Goal: Transaction & Acquisition: Purchase product/service

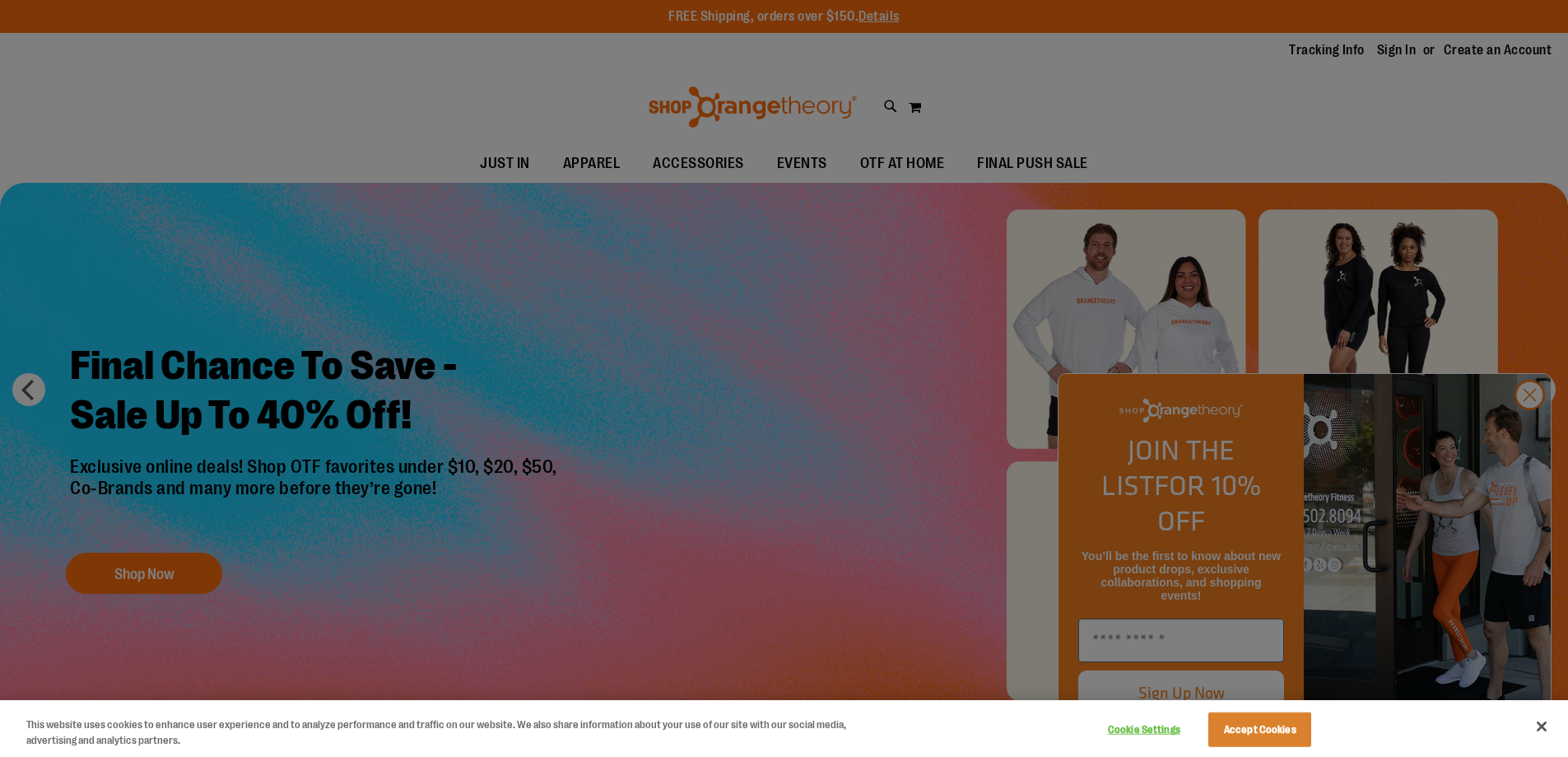
type input "**********"
click at [1267, 730] on button "Accept Cookies" at bounding box center [1259, 729] width 103 height 34
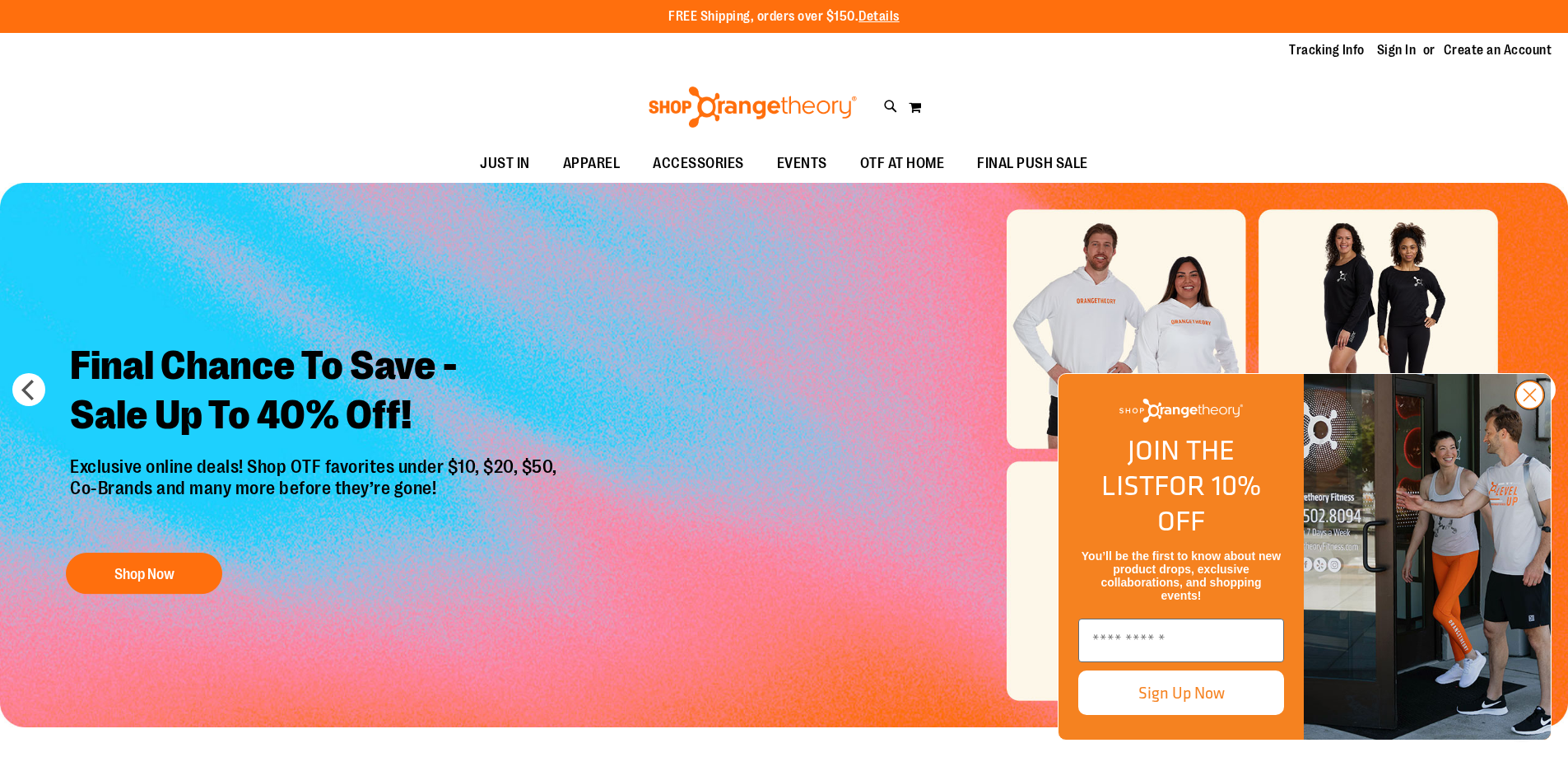
click at [1528, 409] on circle "Close dialog" at bounding box center [1530, 395] width 27 height 27
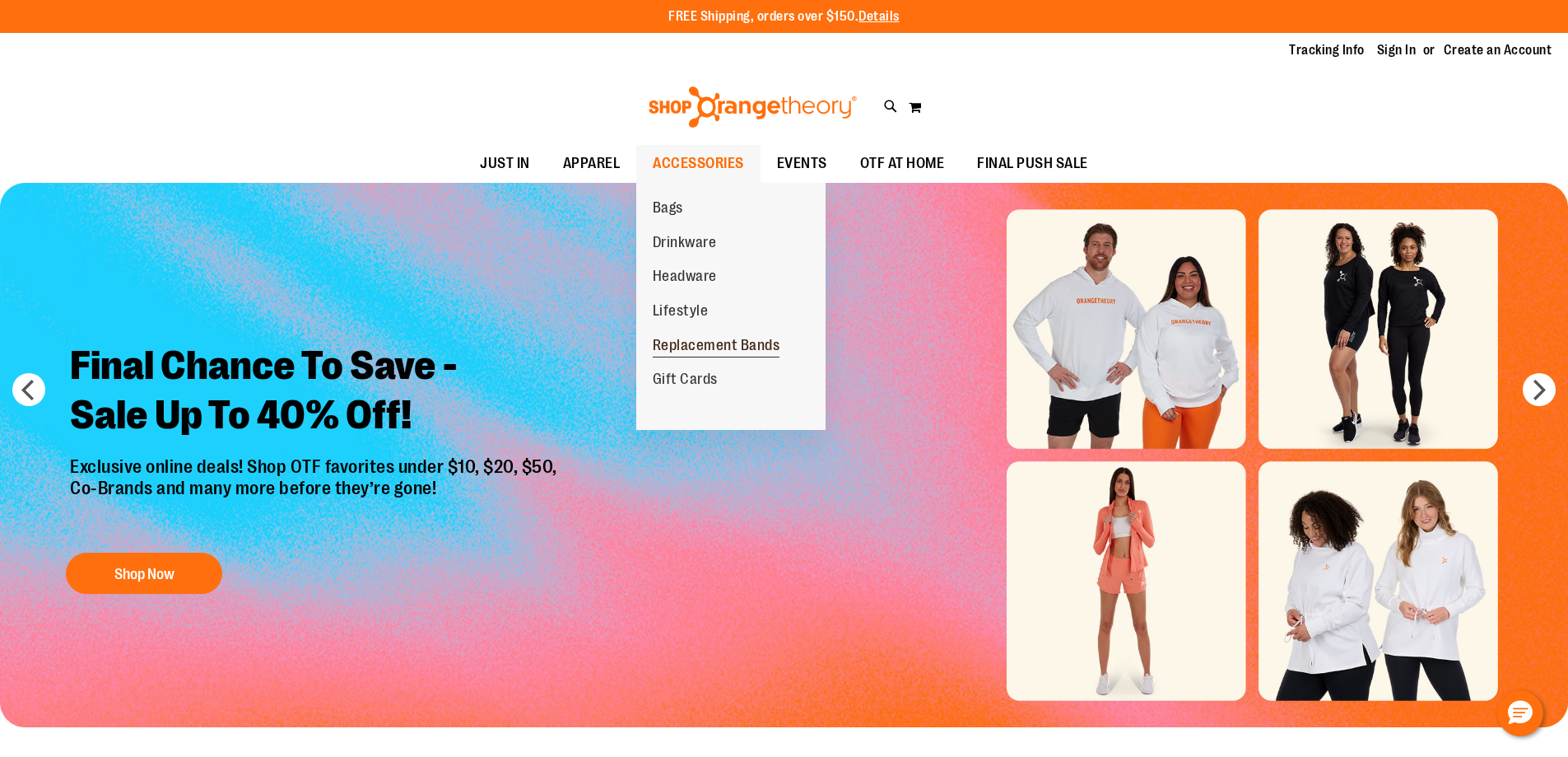
click at [693, 343] on span "Replacement Bands" at bounding box center [716, 346] width 127 height 21
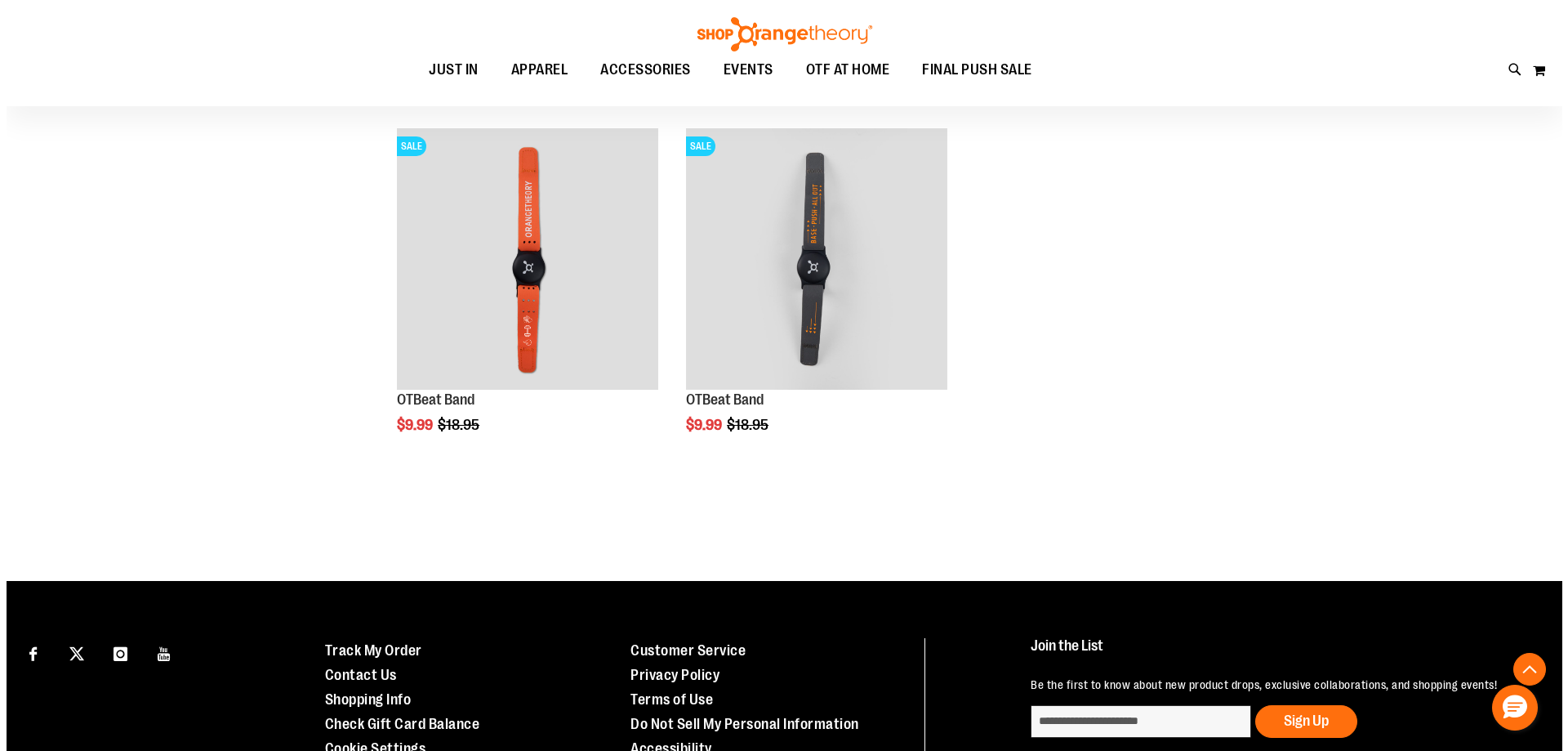
scroll to position [571, 0]
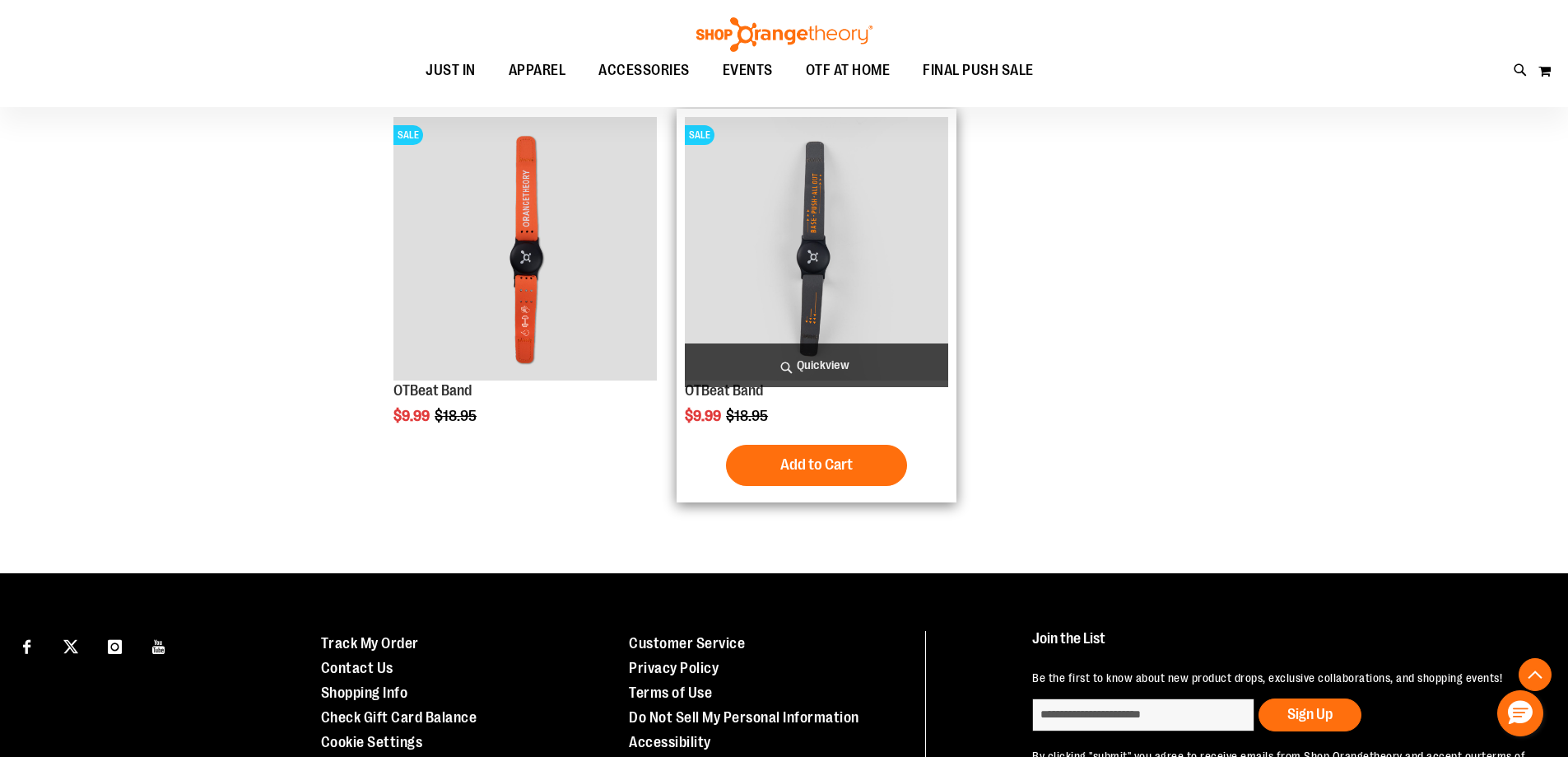
type input "**********"
click at [766, 363] on span "Quickview" at bounding box center [816, 365] width 264 height 44
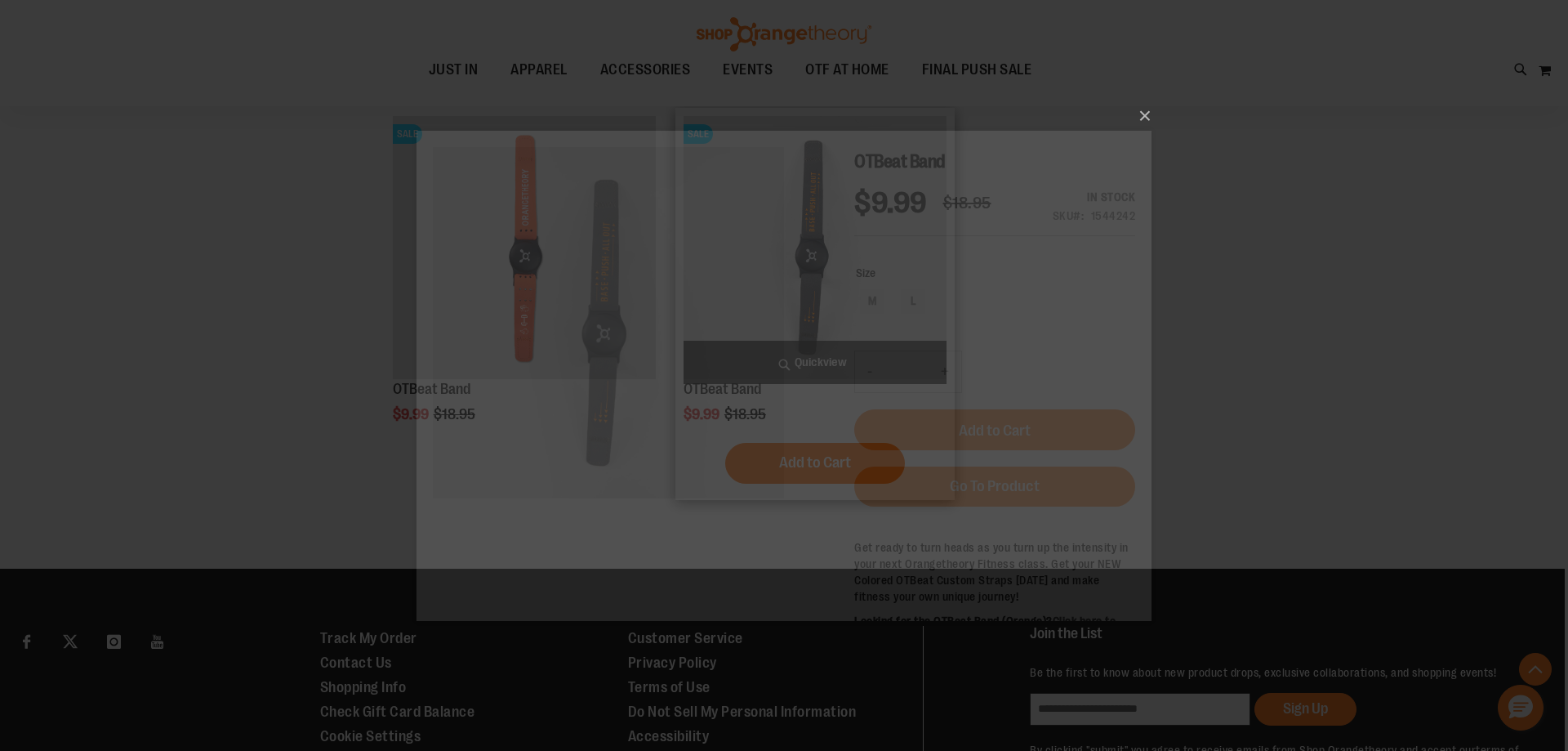
scroll to position [0, 0]
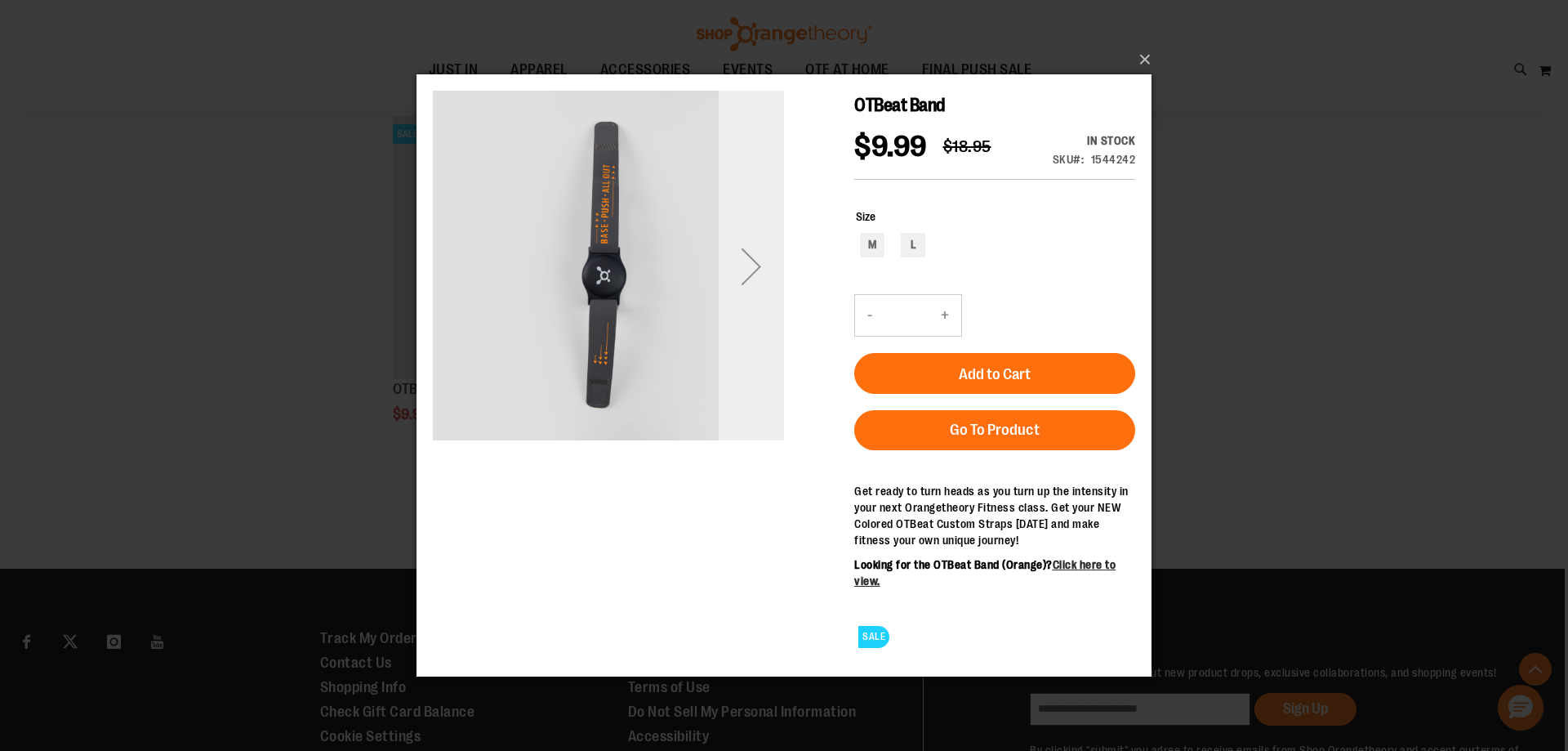
click at [744, 267] on div "Next" at bounding box center [751, 265] width 65 height 65
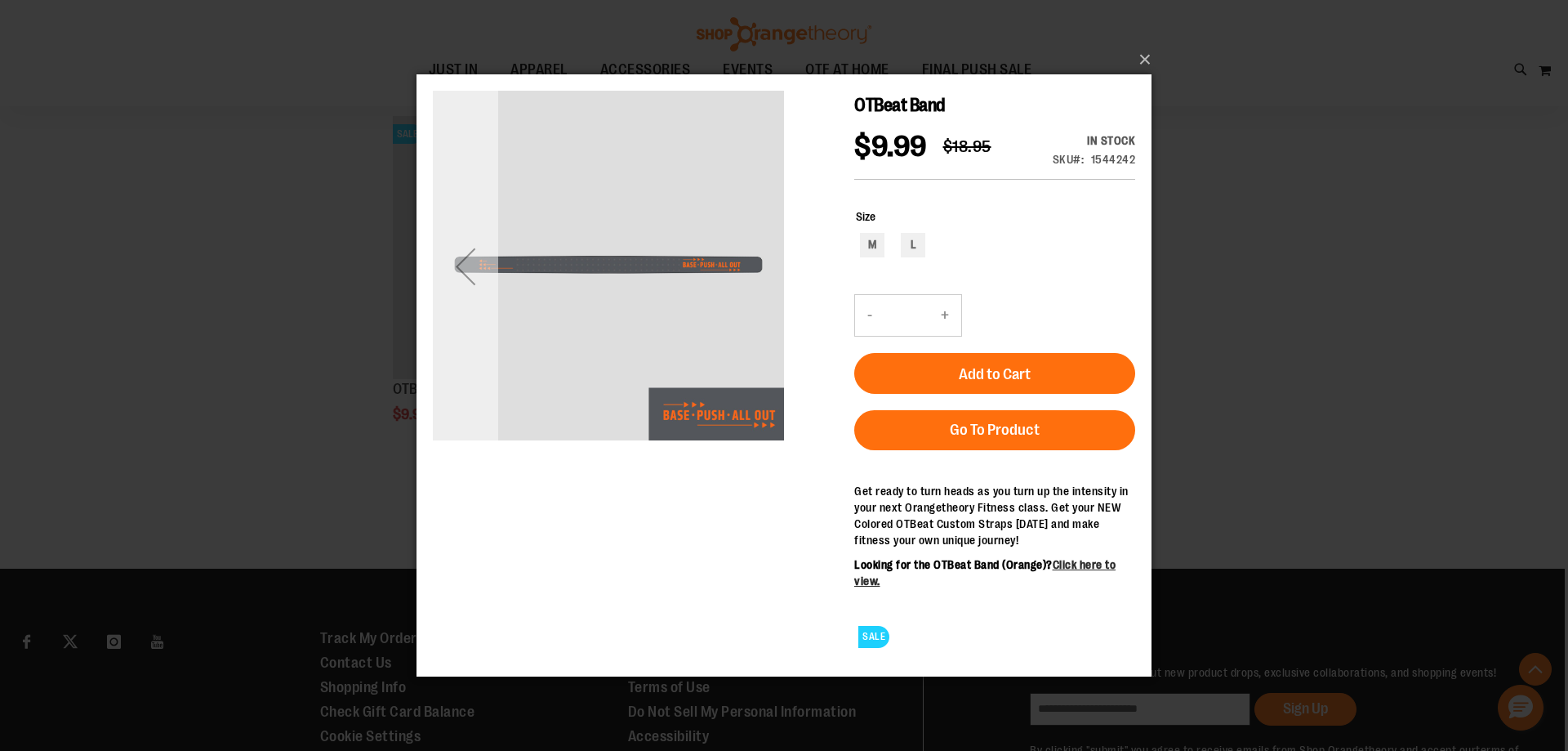
click at [464, 276] on div "Previous" at bounding box center [465, 265] width 65 height 65
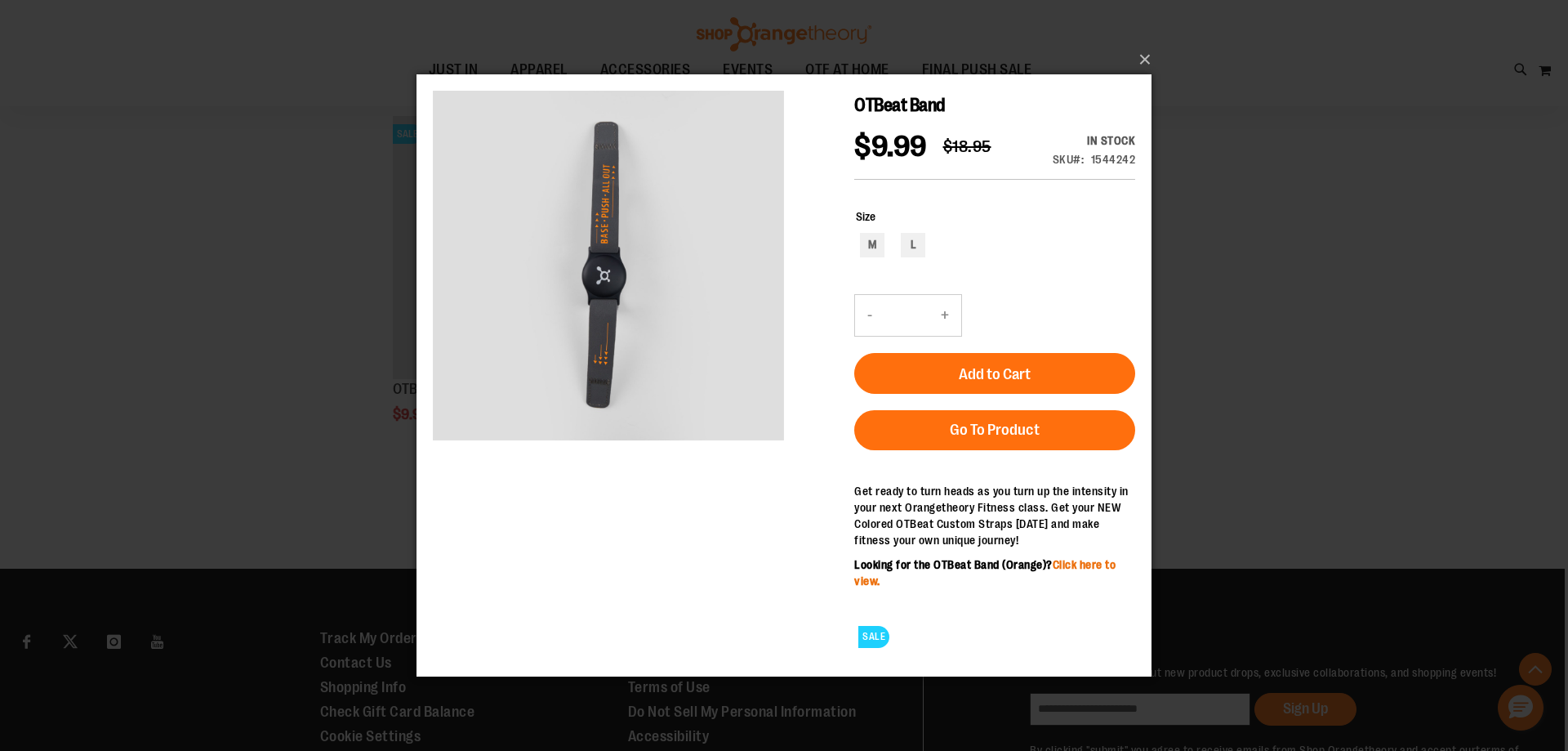
click at [1079, 559] on link "Click here to view." at bounding box center [984, 572] width 262 height 29
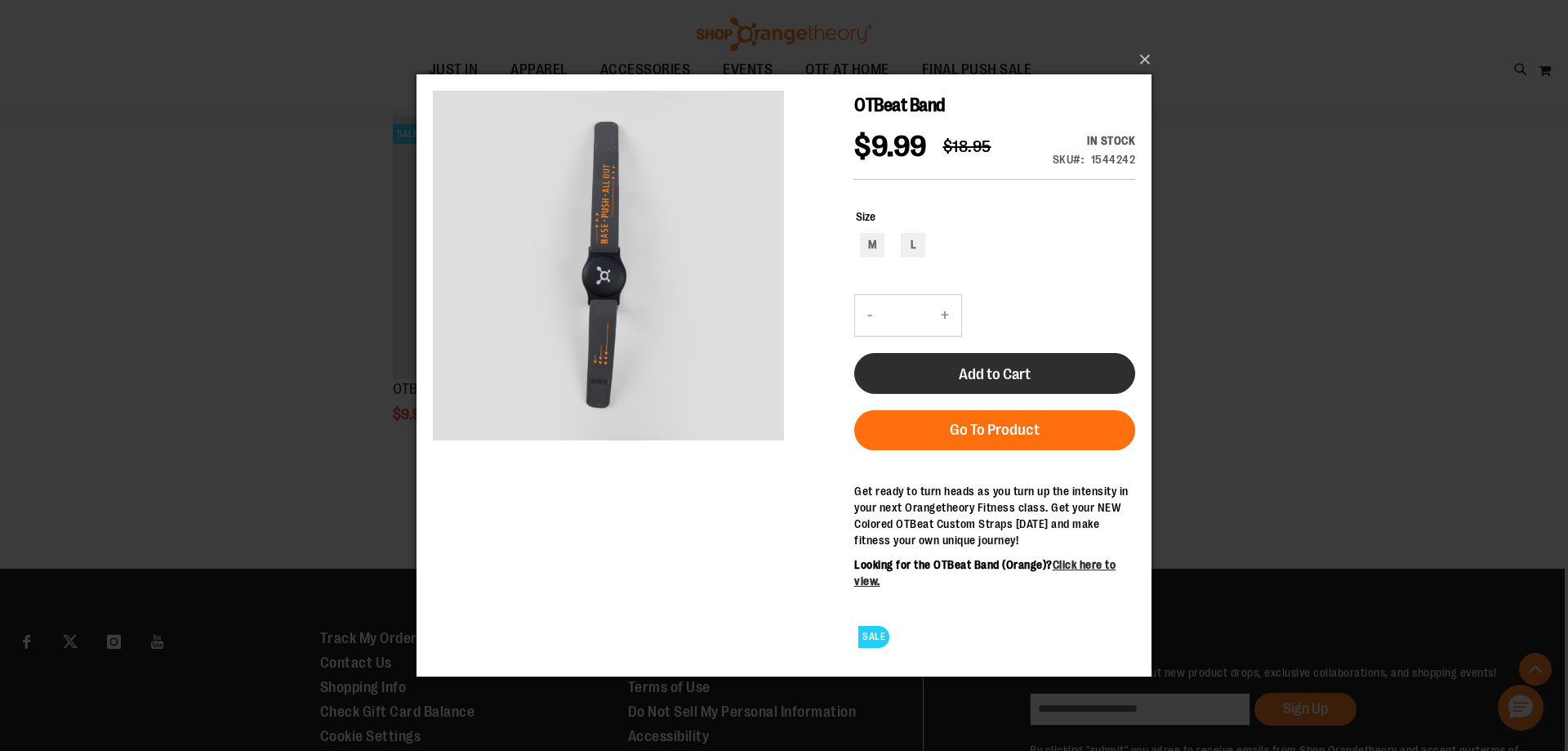
click at [976, 375] on span "Add to Cart" at bounding box center [995, 374] width 72 height 18
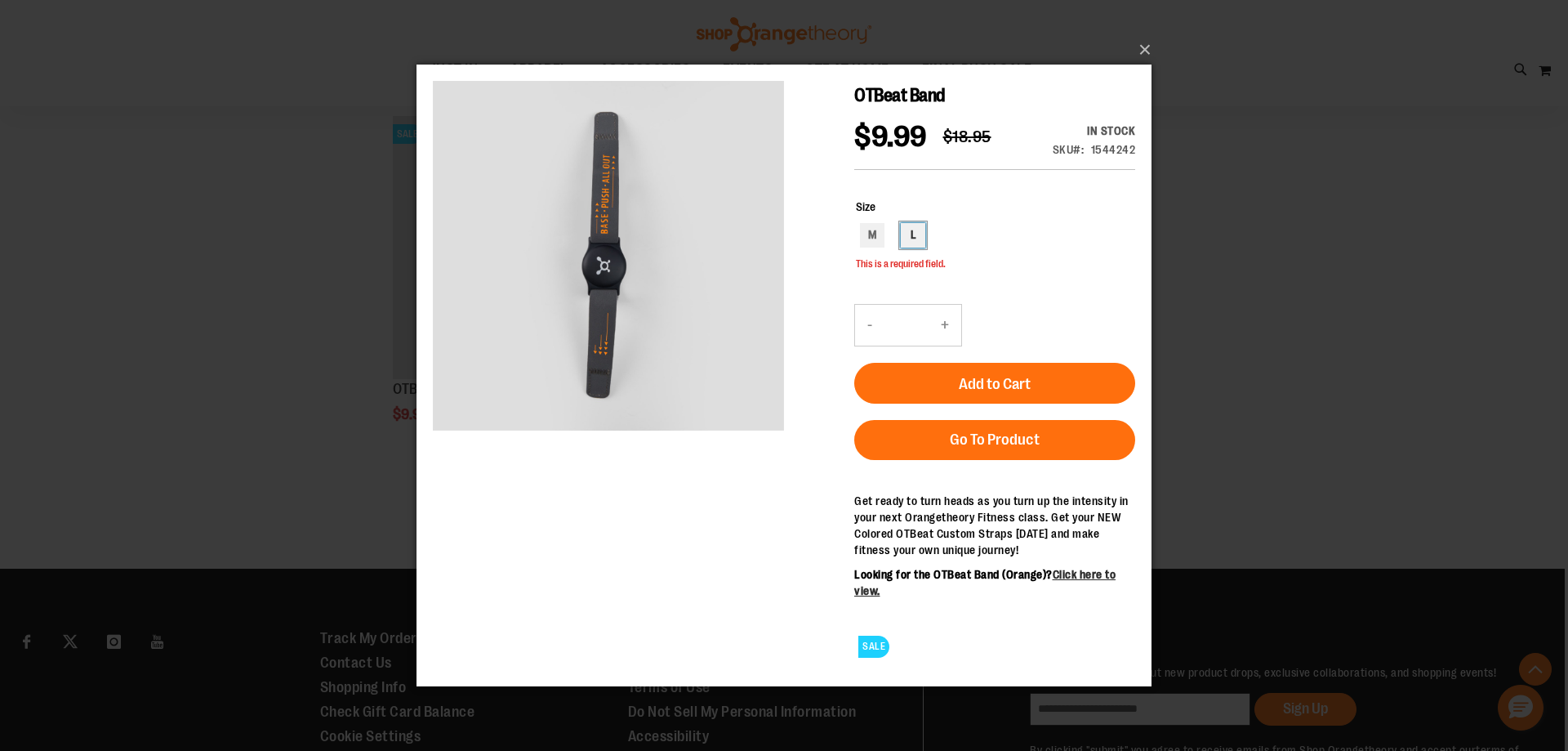
click at [913, 231] on div "L" at bounding box center [912, 233] width 24 height 24
type input "***"
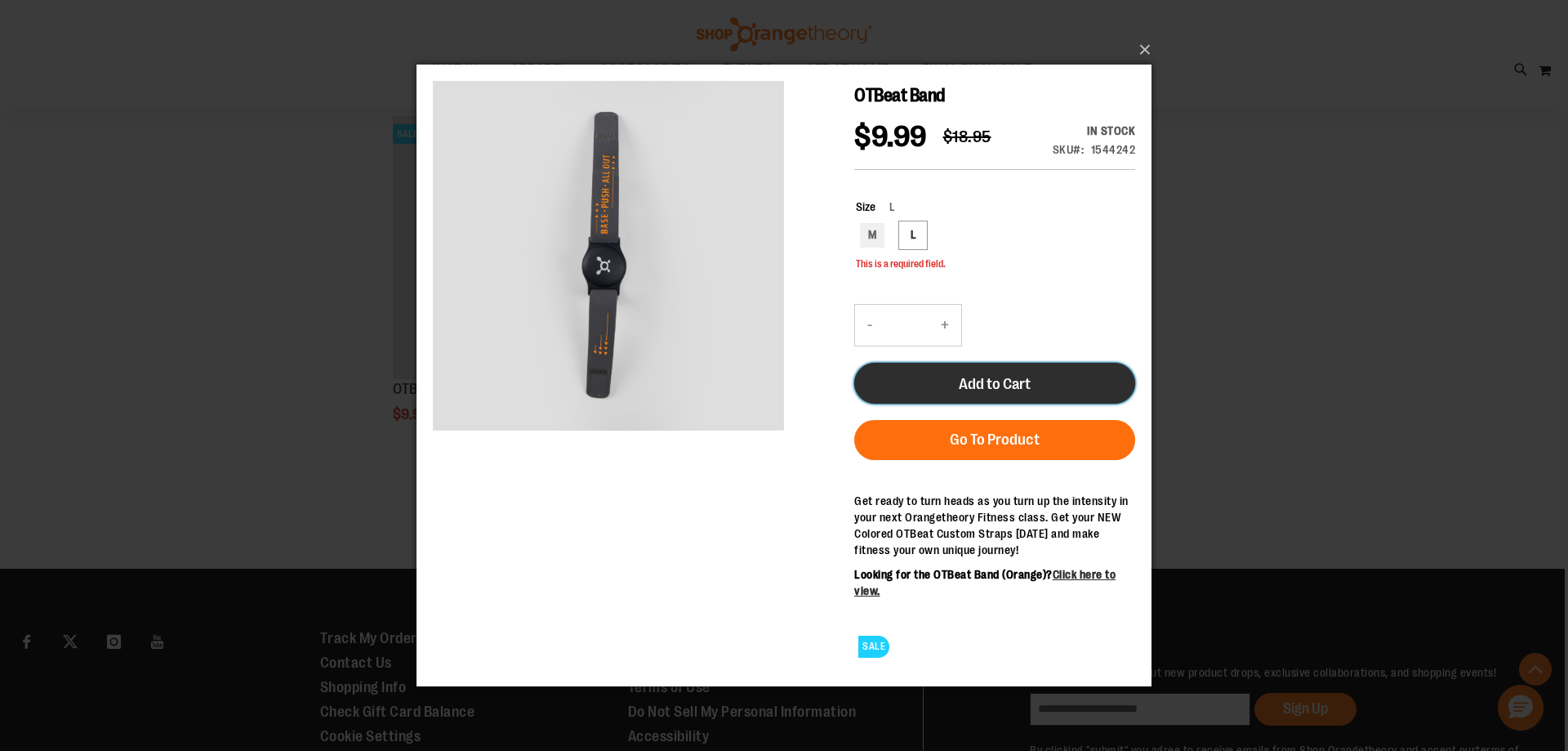
click at [983, 381] on span "Add to Cart" at bounding box center [995, 383] width 72 height 18
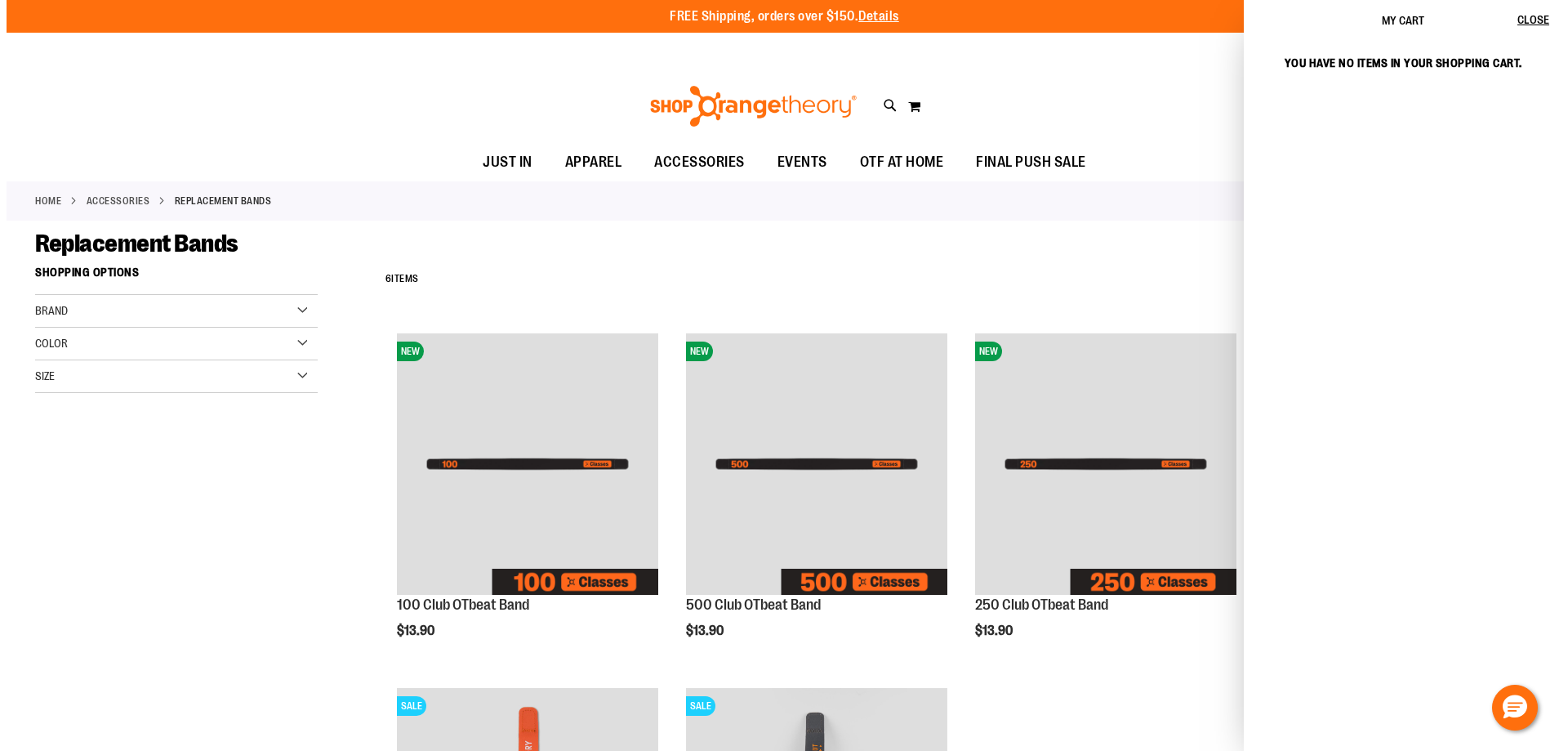
scroll to position [694, 0]
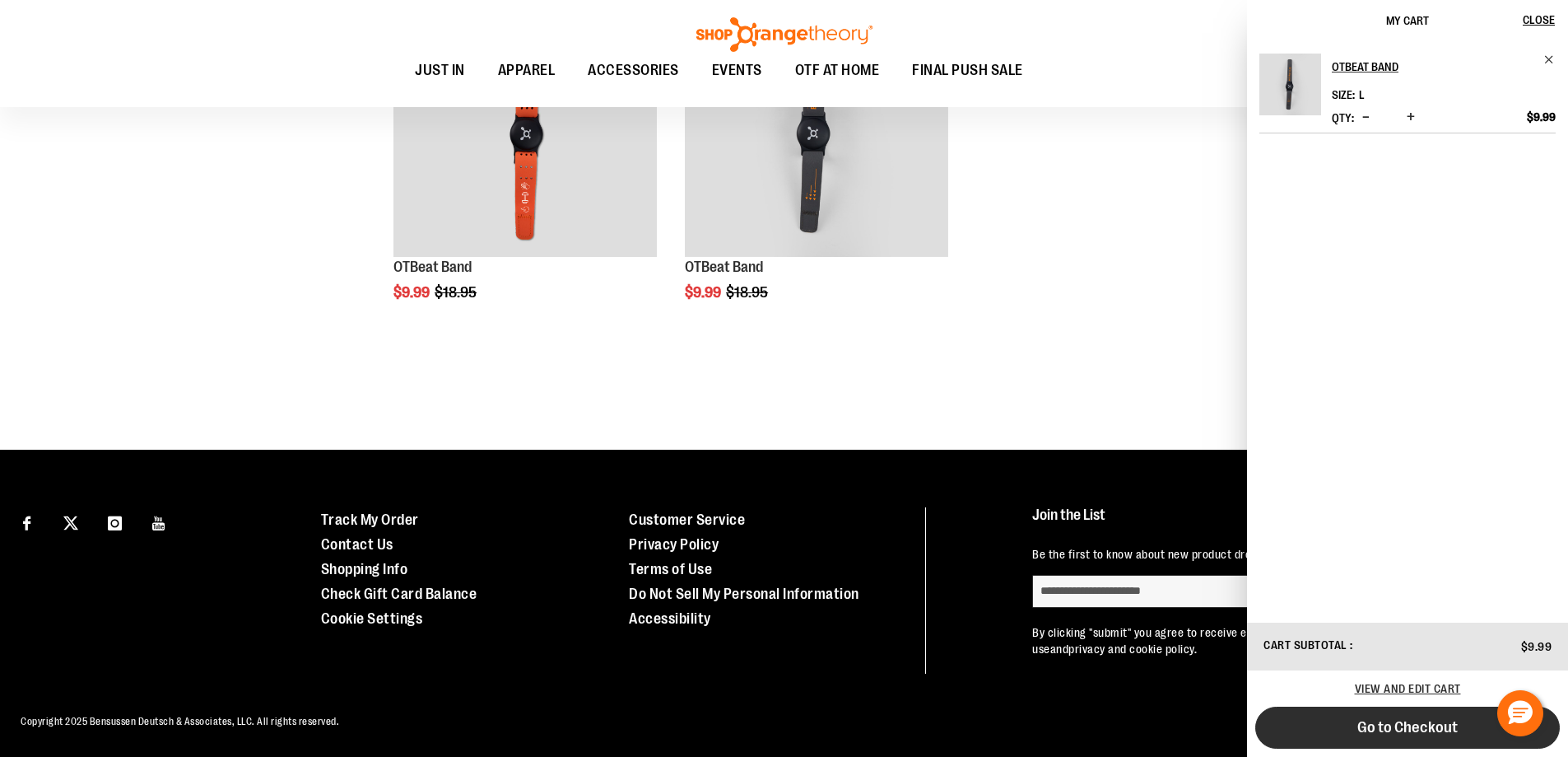
click at [1379, 732] on span "Go to Checkout" at bounding box center [1407, 727] width 100 height 18
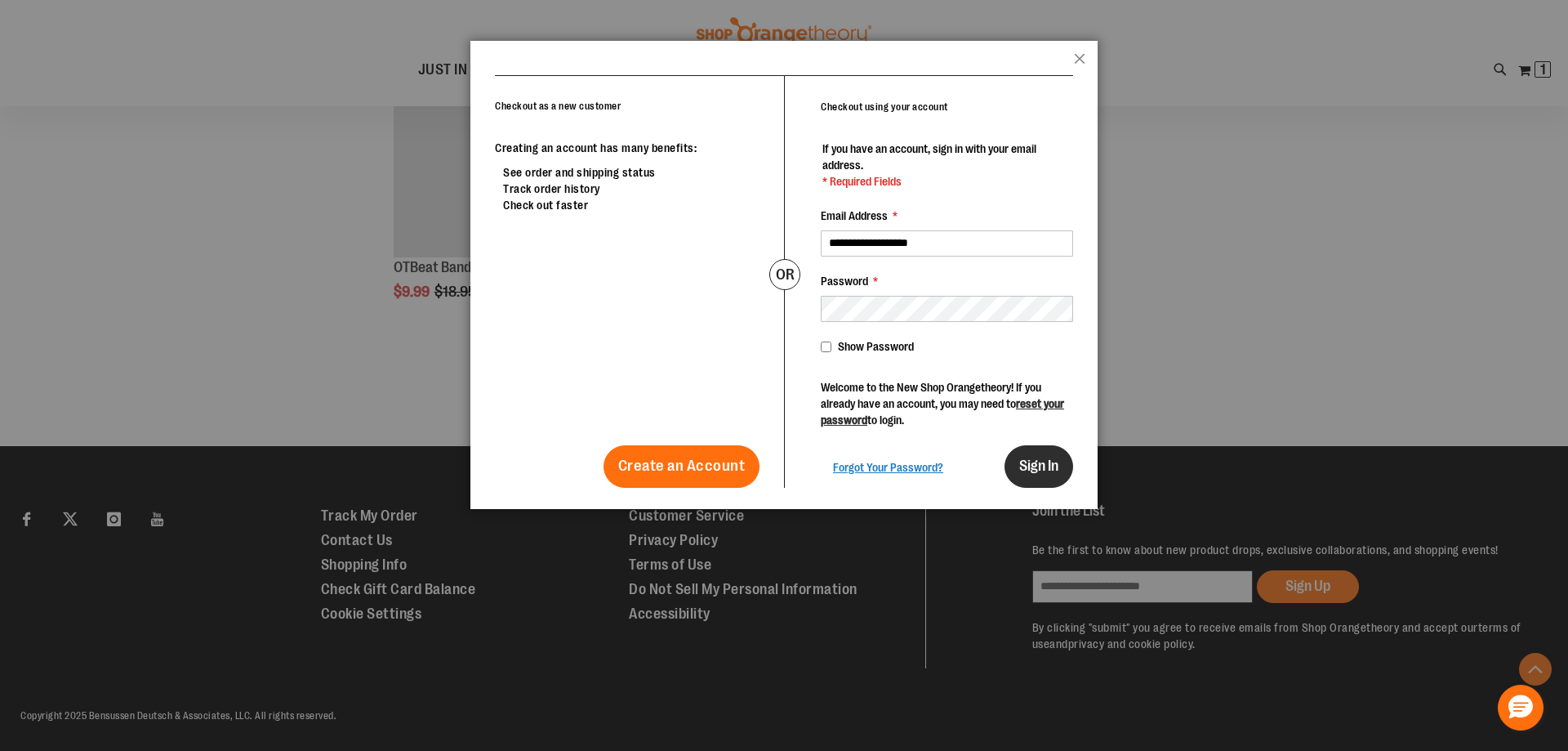
click at [1032, 461] on span "Sign In" at bounding box center [1039, 465] width 39 height 17
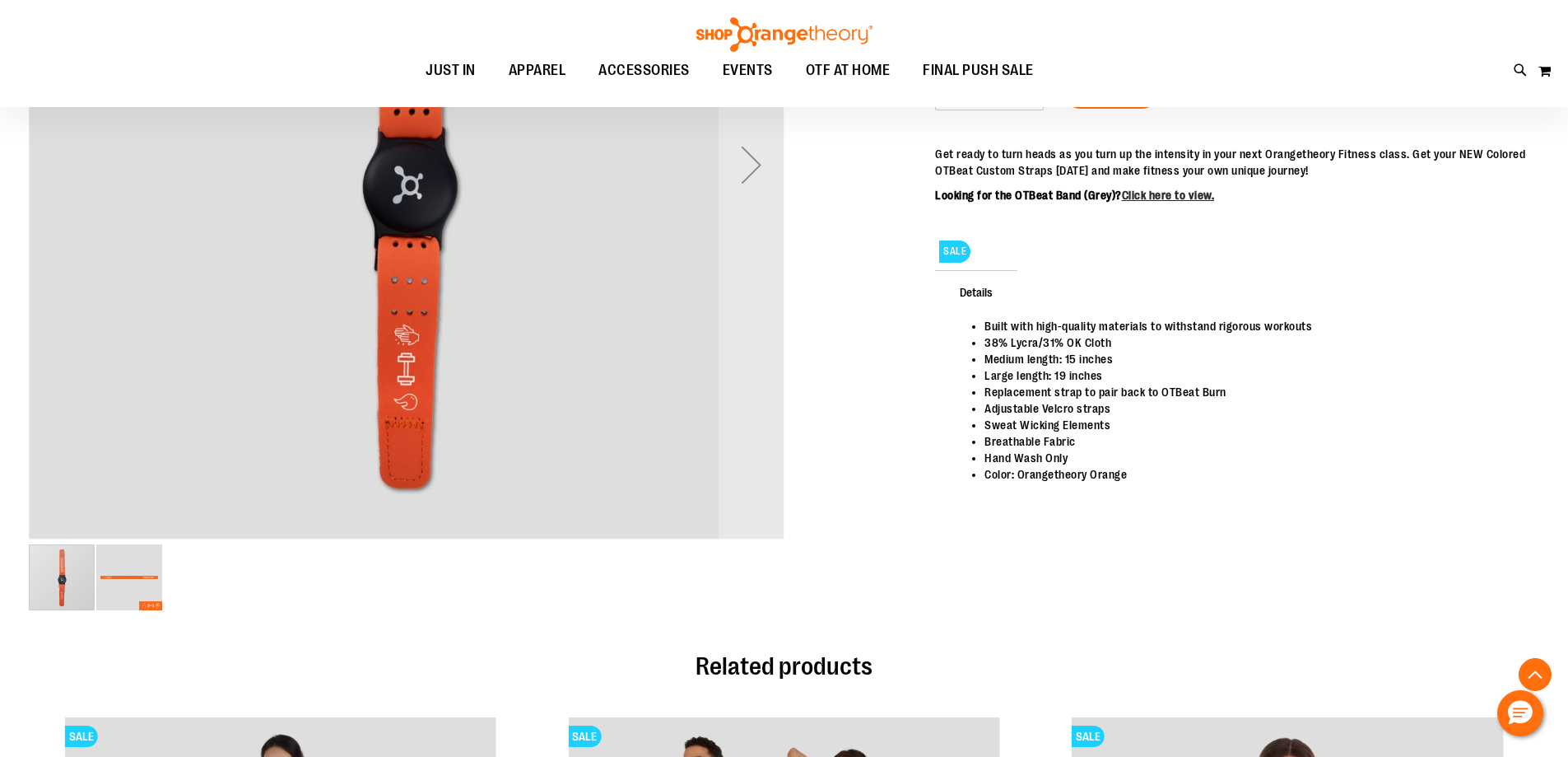
scroll to position [576, 0]
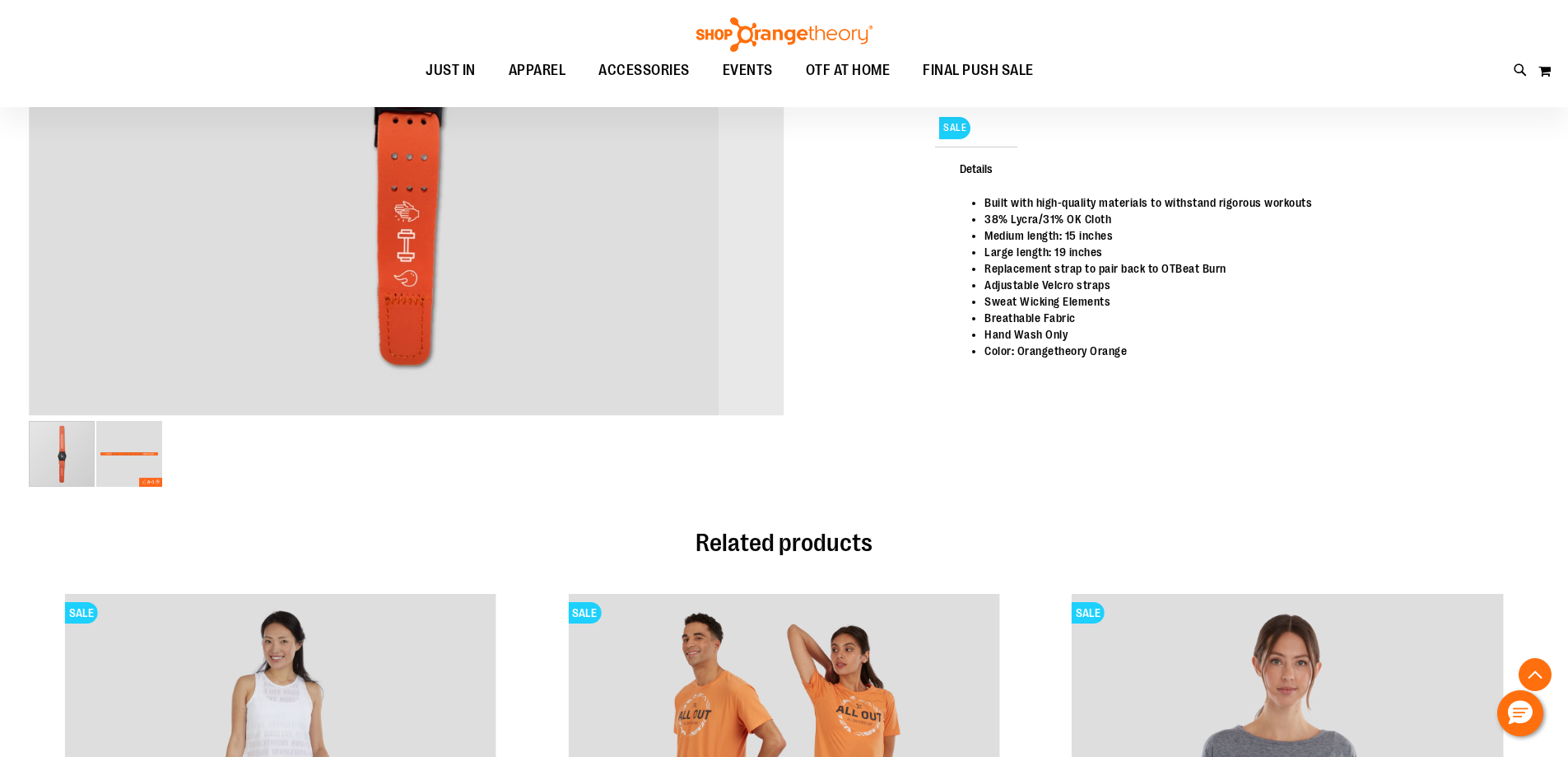
type input "**********"
click at [115, 434] on img "image 2 of 2" at bounding box center [128, 453] width 66 height 66
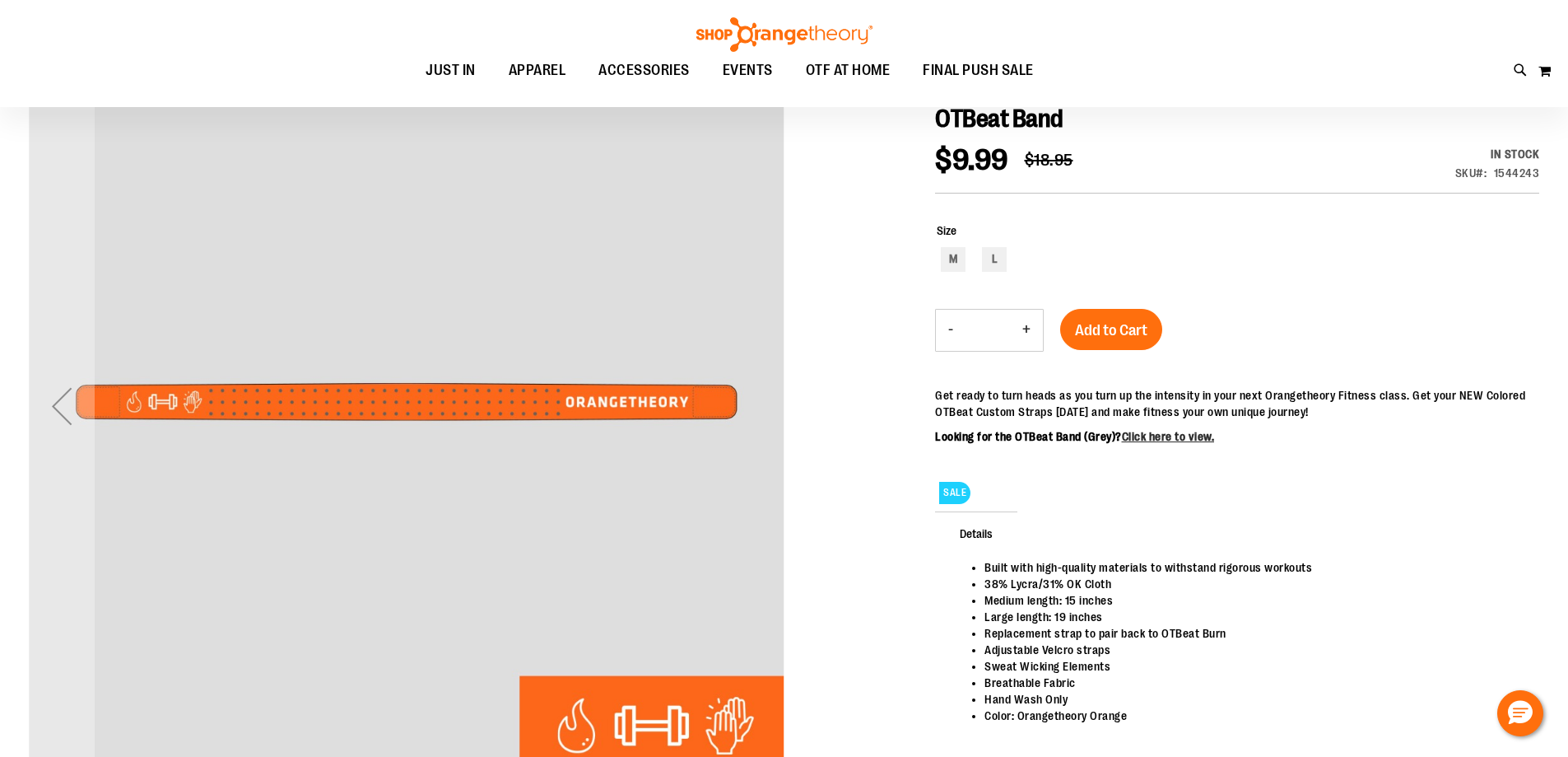
scroll to position [246, 0]
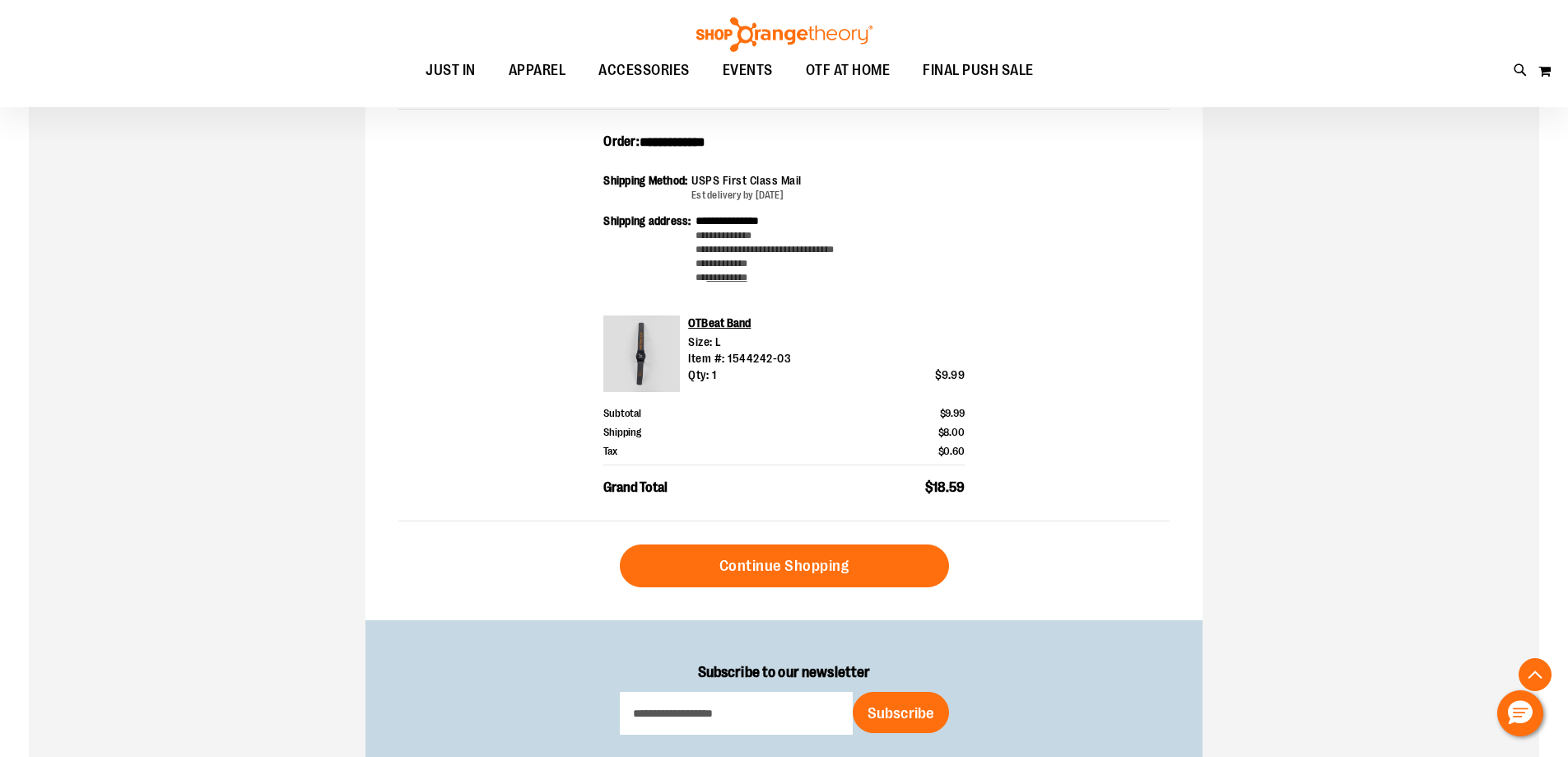
scroll to position [164, 0]
